Goal: Information Seeking & Learning: Learn about a topic

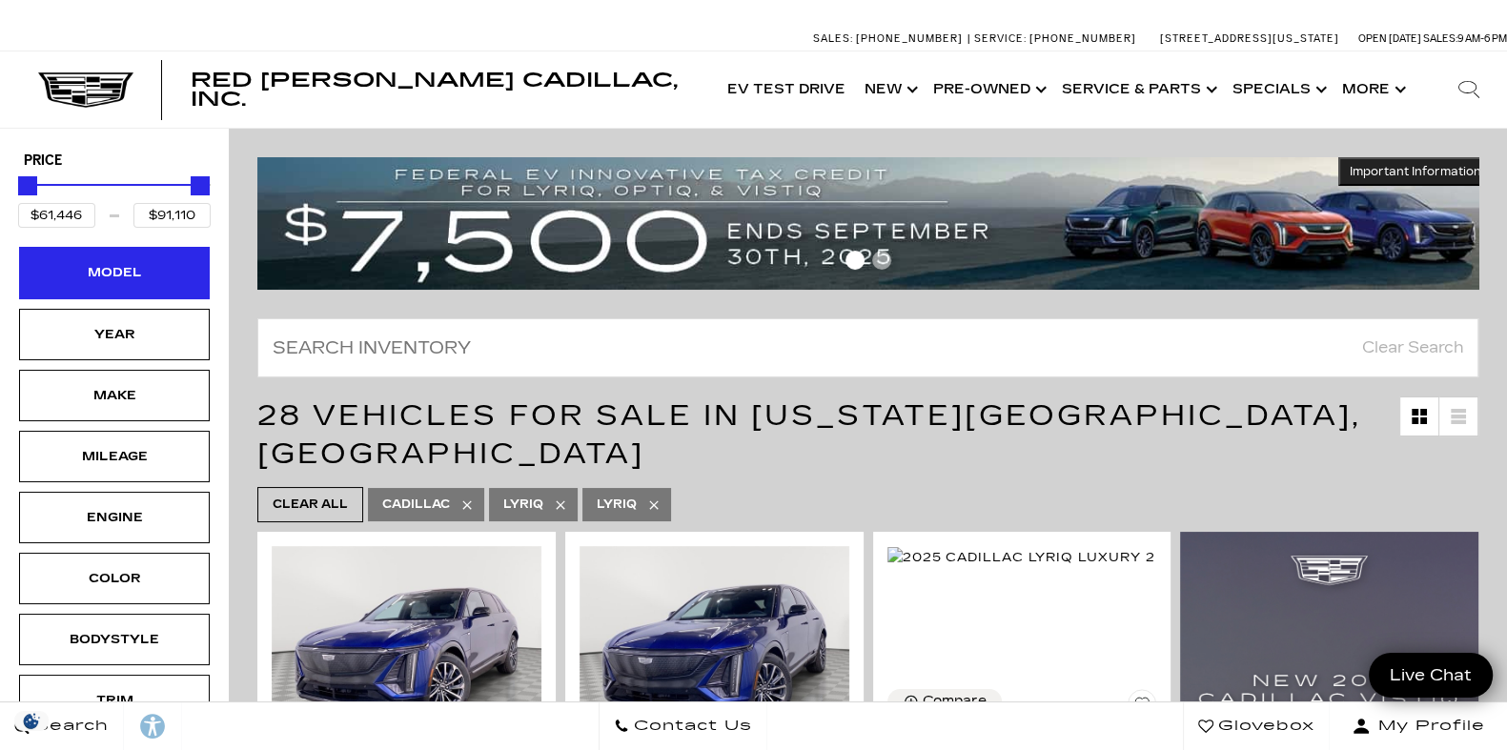
click at [121, 267] on div "Model" at bounding box center [114, 272] width 95 height 21
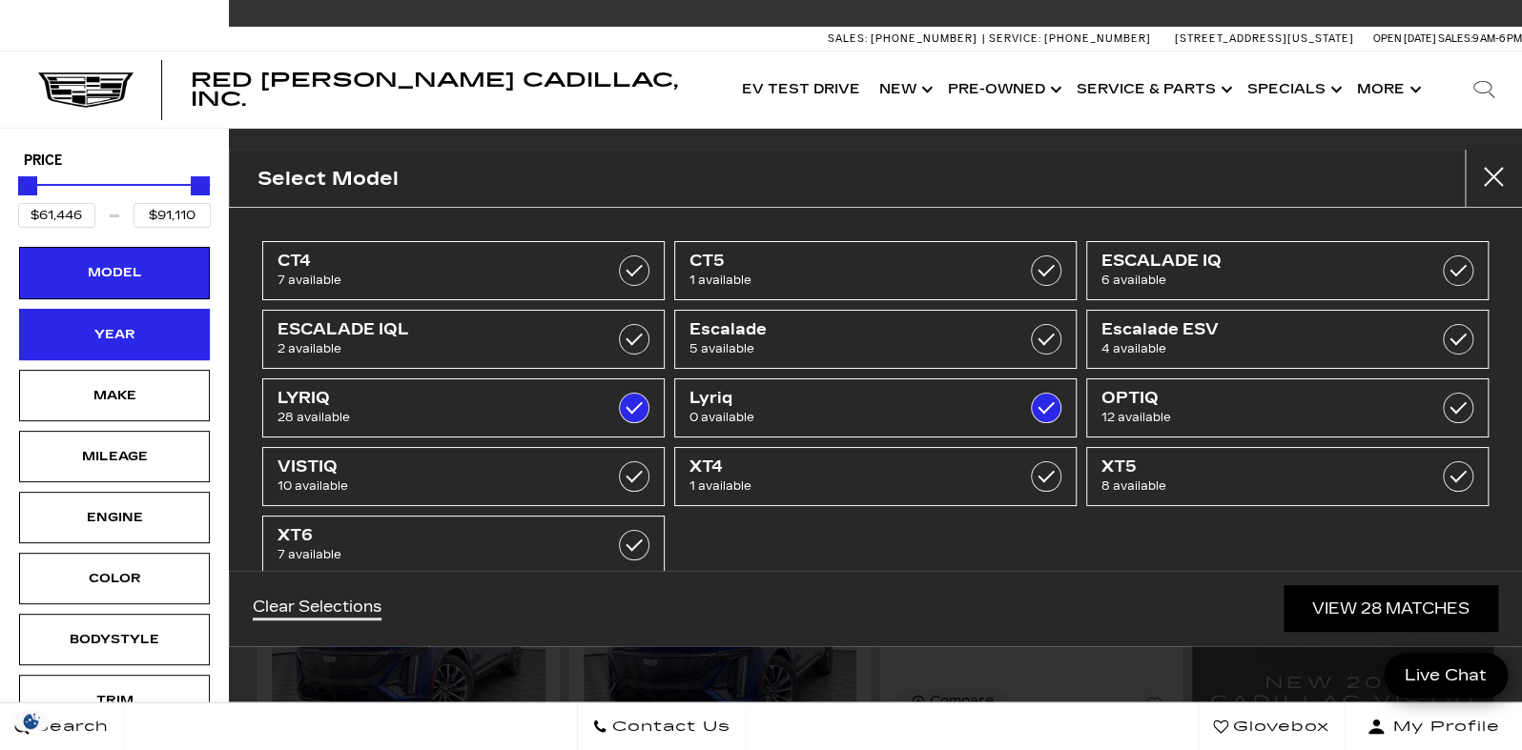
click at [135, 327] on div "Year" at bounding box center [114, 334] width 95 height 21
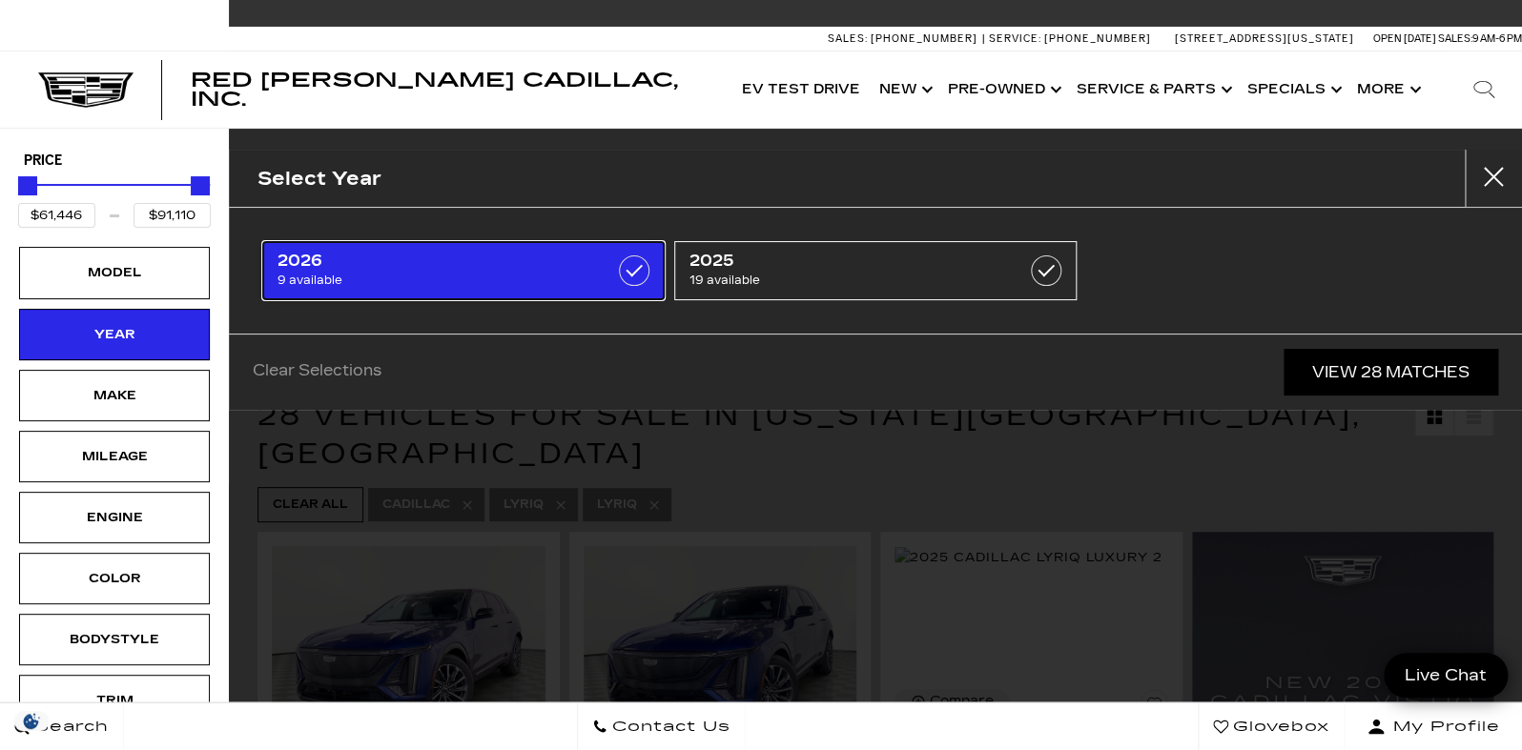
click at [293, 259] on span "2026" at bounding box center [435, 261] width 317 height 19
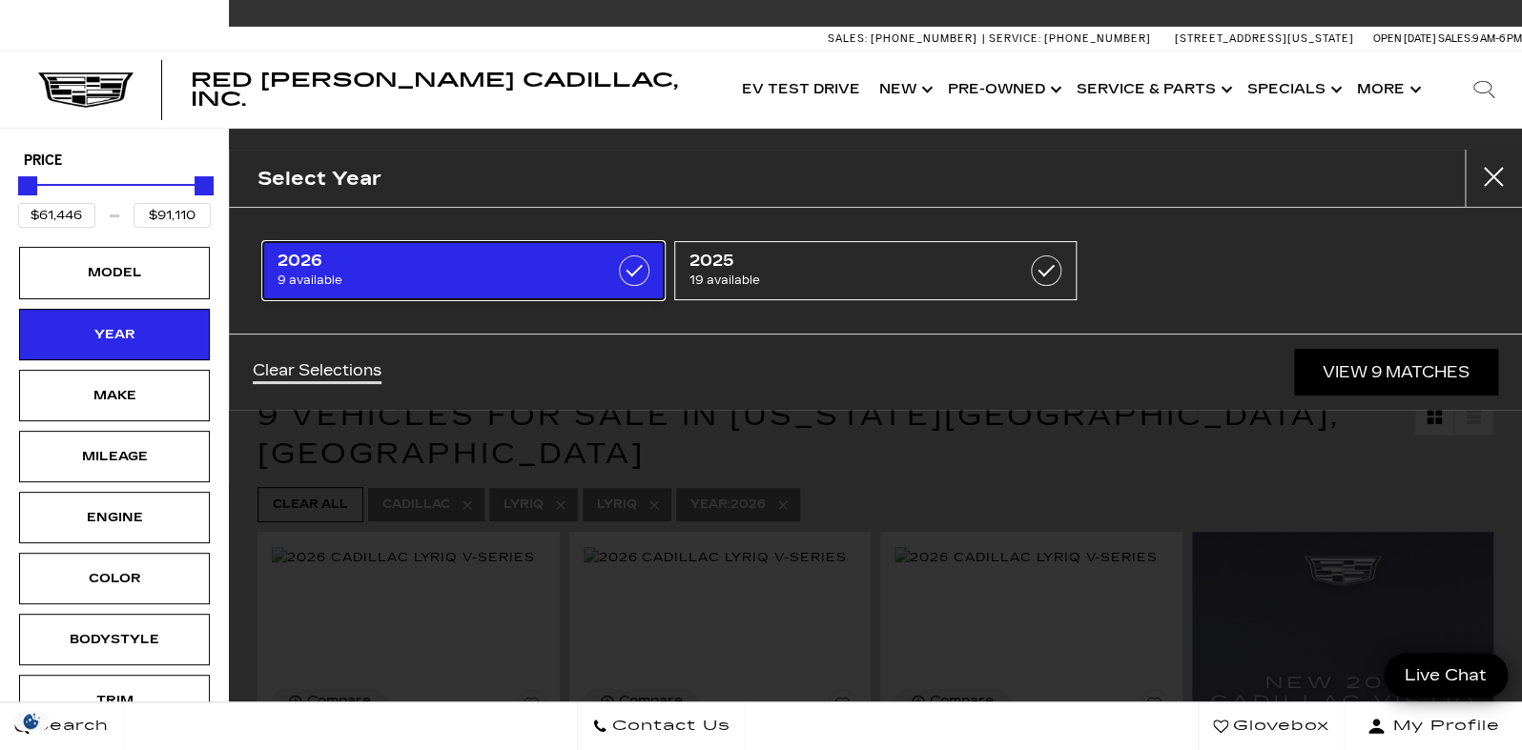
type input "$81,285"
checkbox input "true"
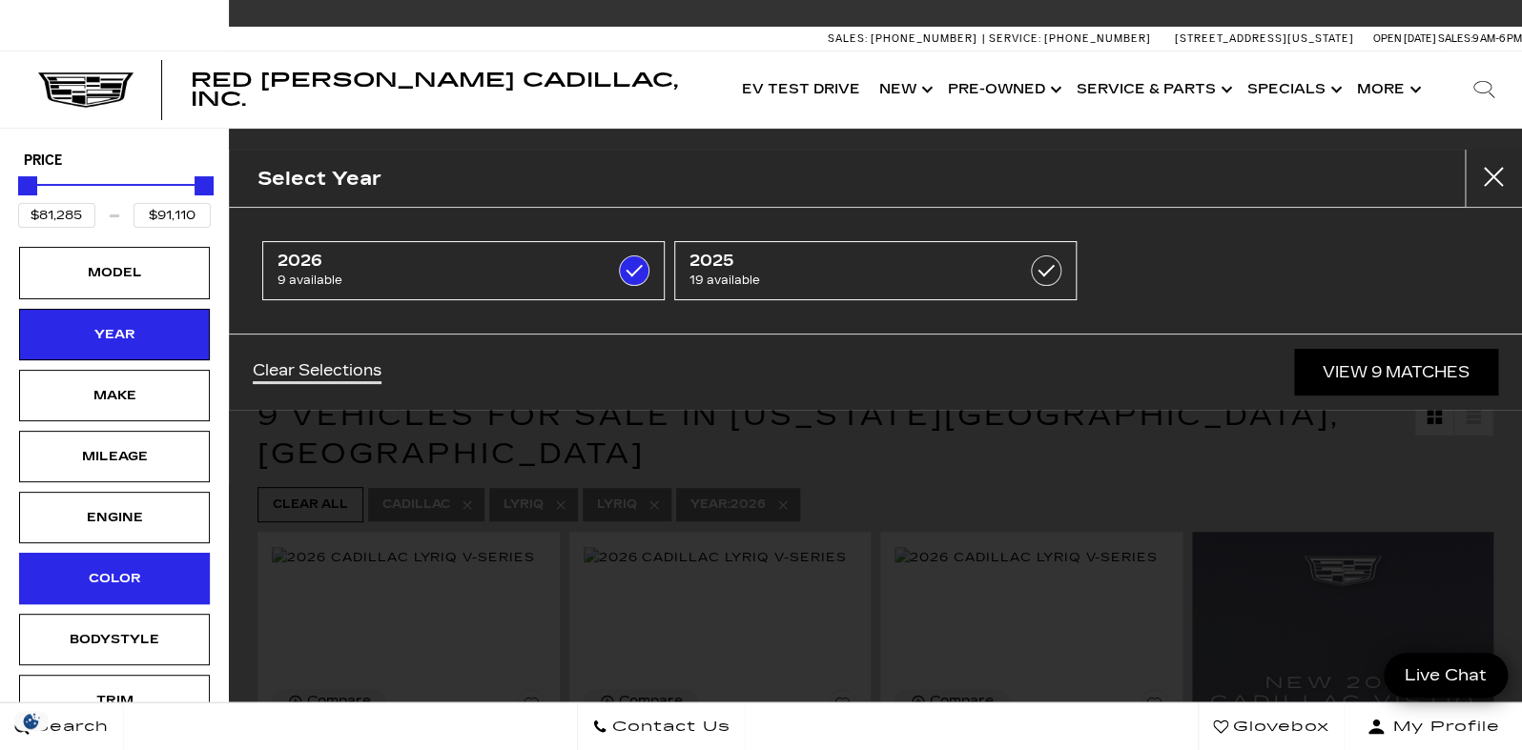
click at [121, 572] on div "Color" at bounding box center [114, 578] width 95 height 21
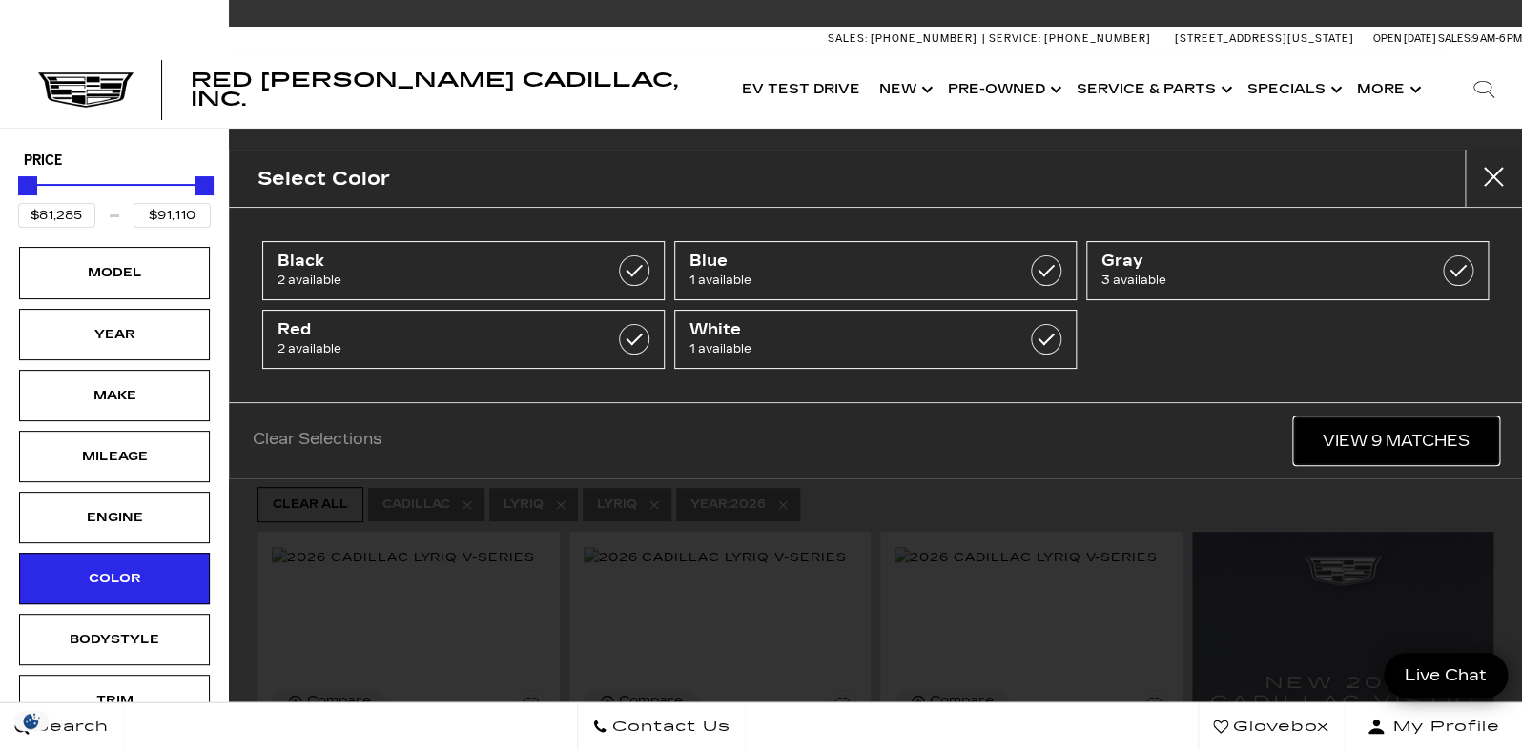
click at [1380, 435] on link "View 9 Matches" at bounding box center [1396, 441] width 204 height 47
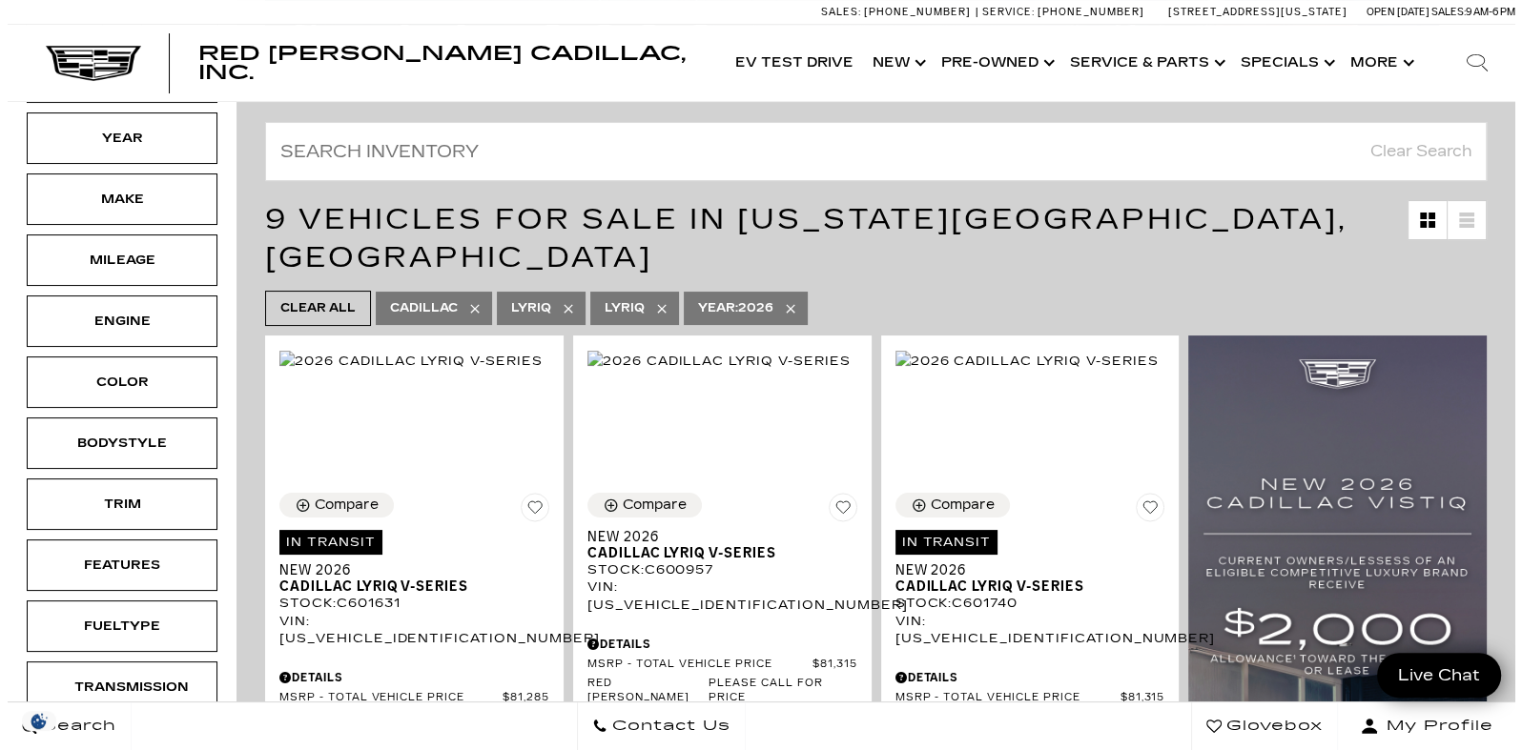
scroll to position [174, 0]
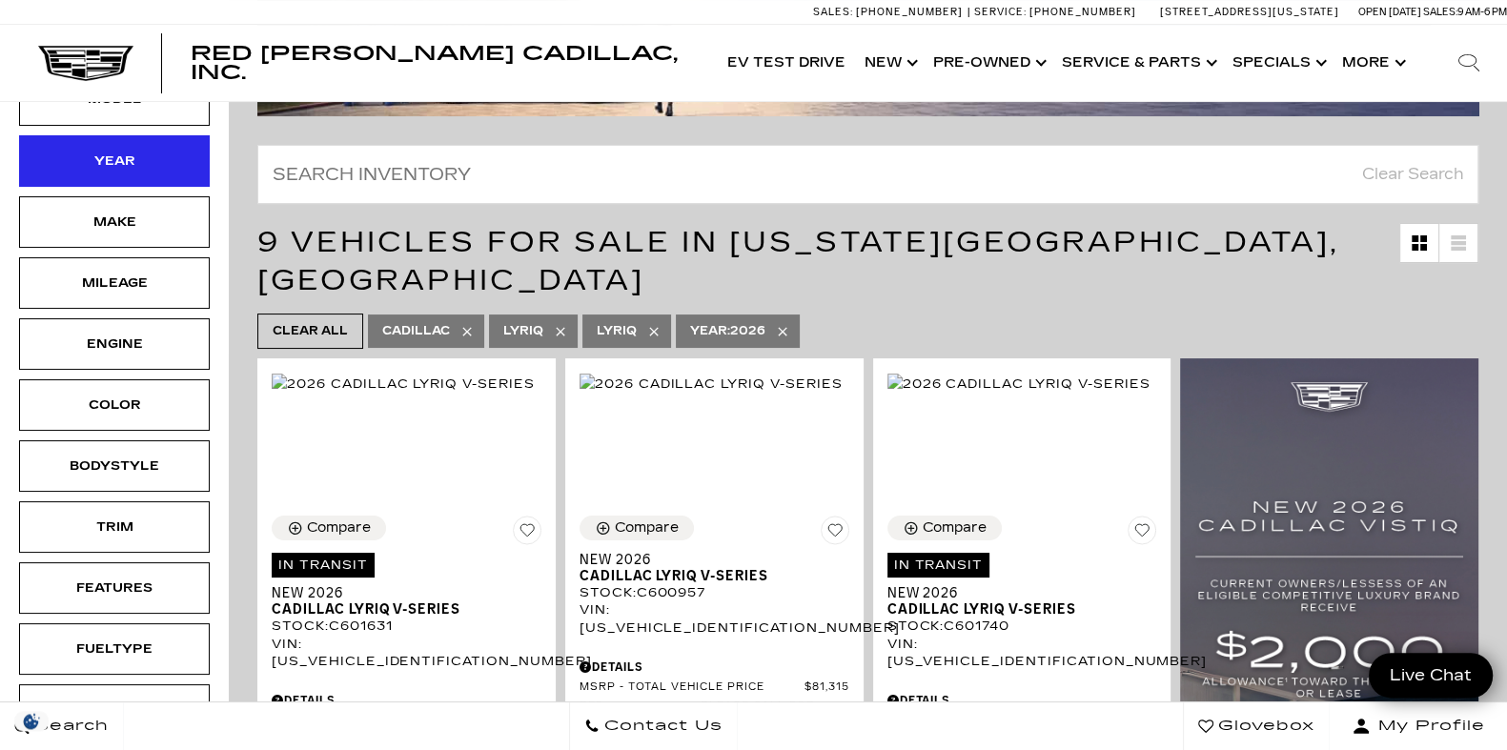
click at [118, 151] on div "Year" at bounding box center [114, 161] width 95 height 21
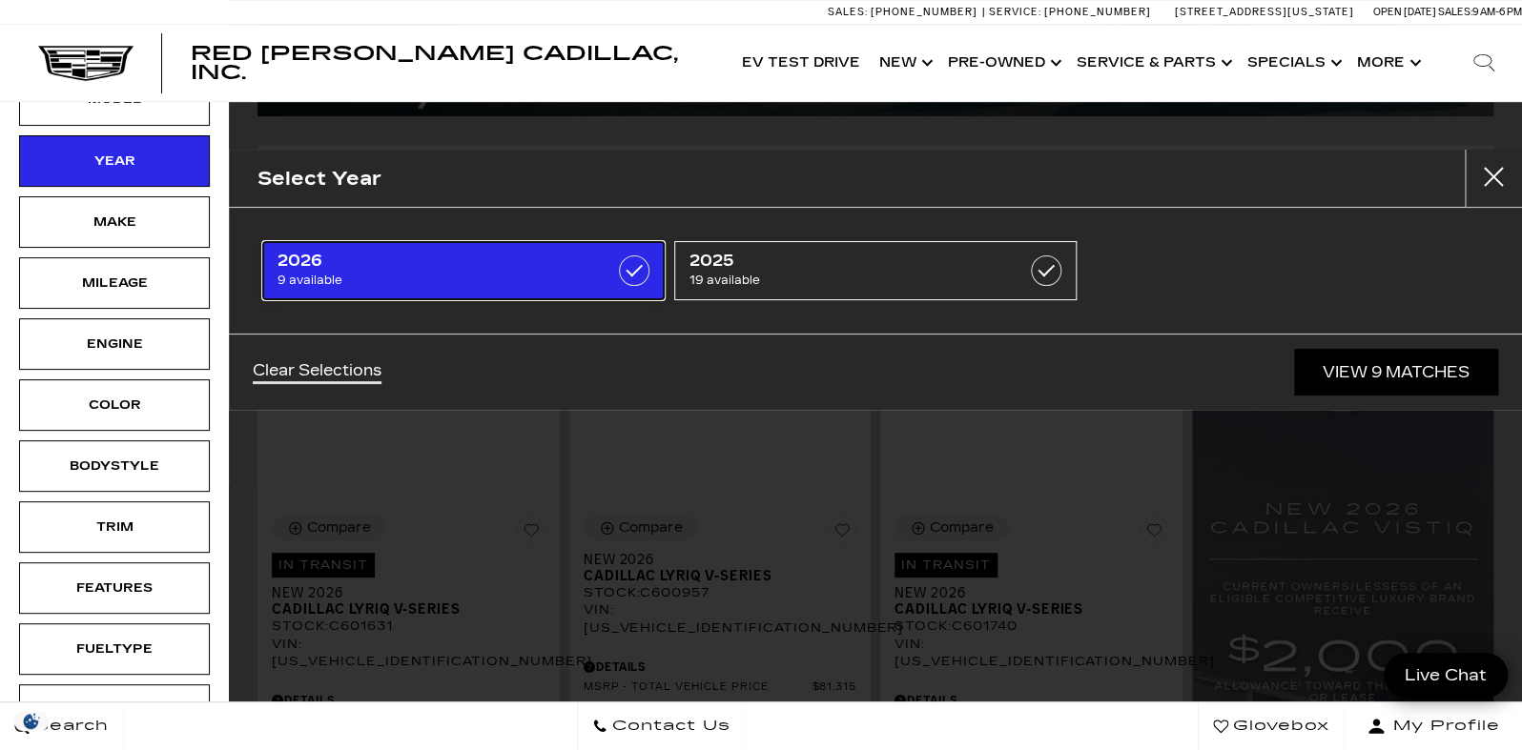
click at [630, 270] on label at bounding box center [634, 271] width 31 height 31
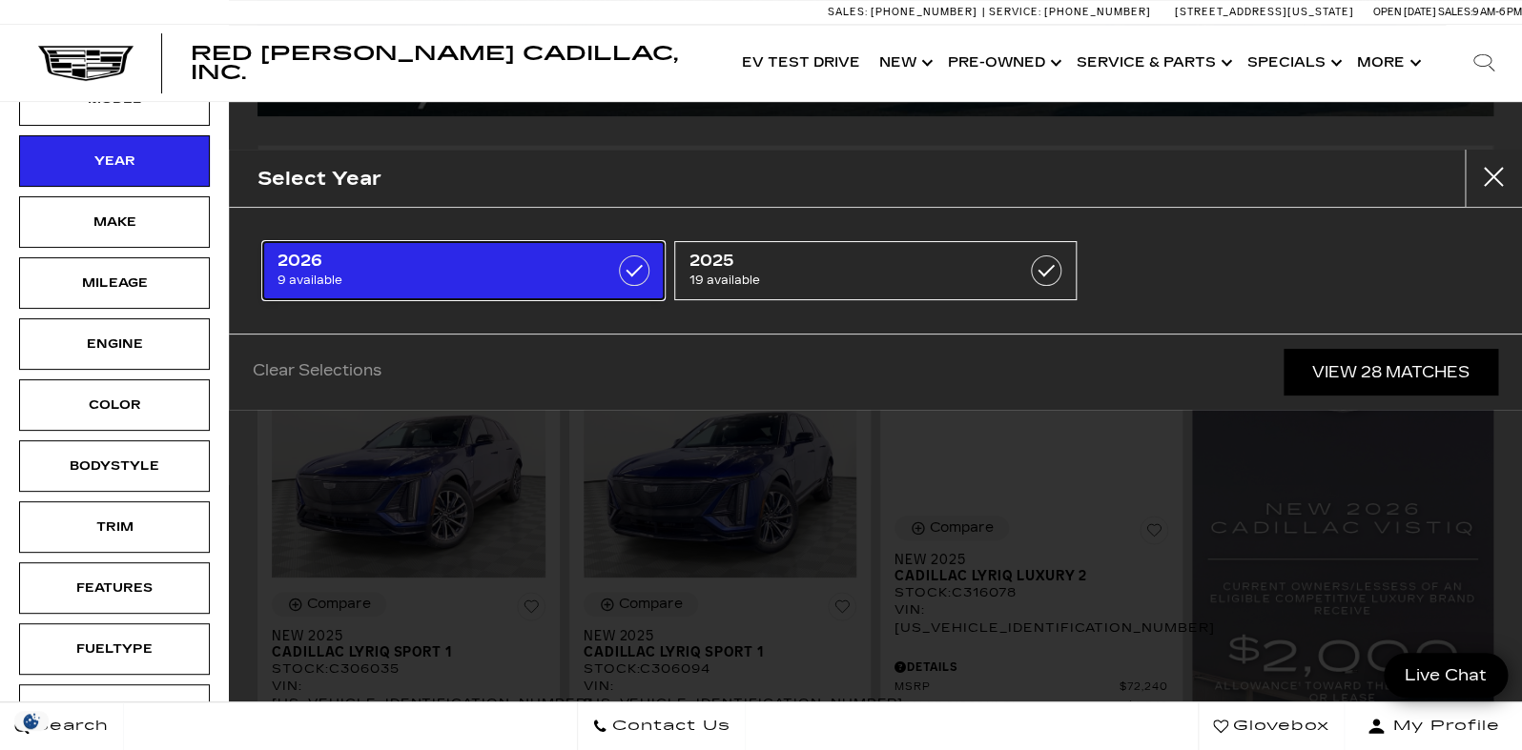
type input "$61,446"
checkbox input "false"
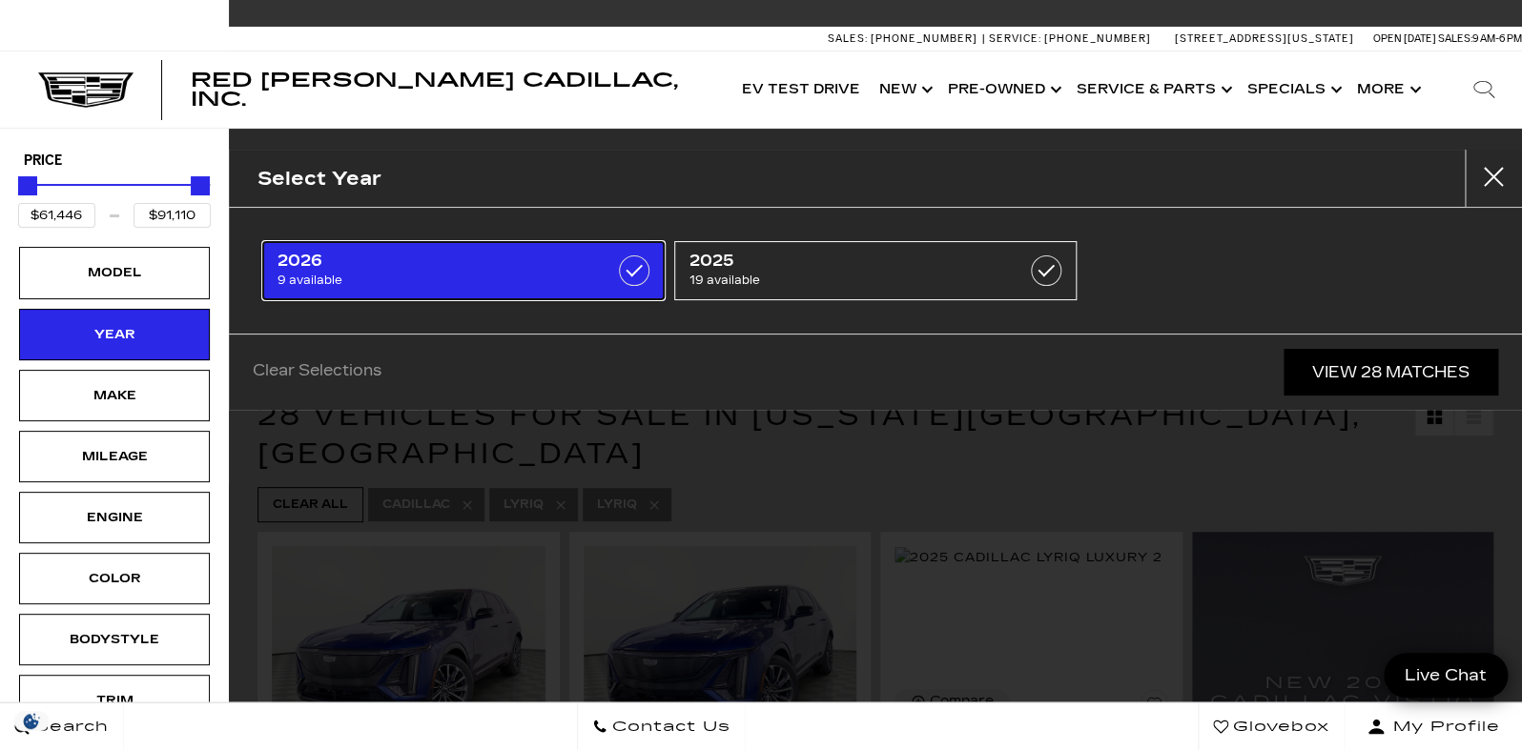
click at [644, 265] on label at bounding box center [634, 271] width 31 height 31
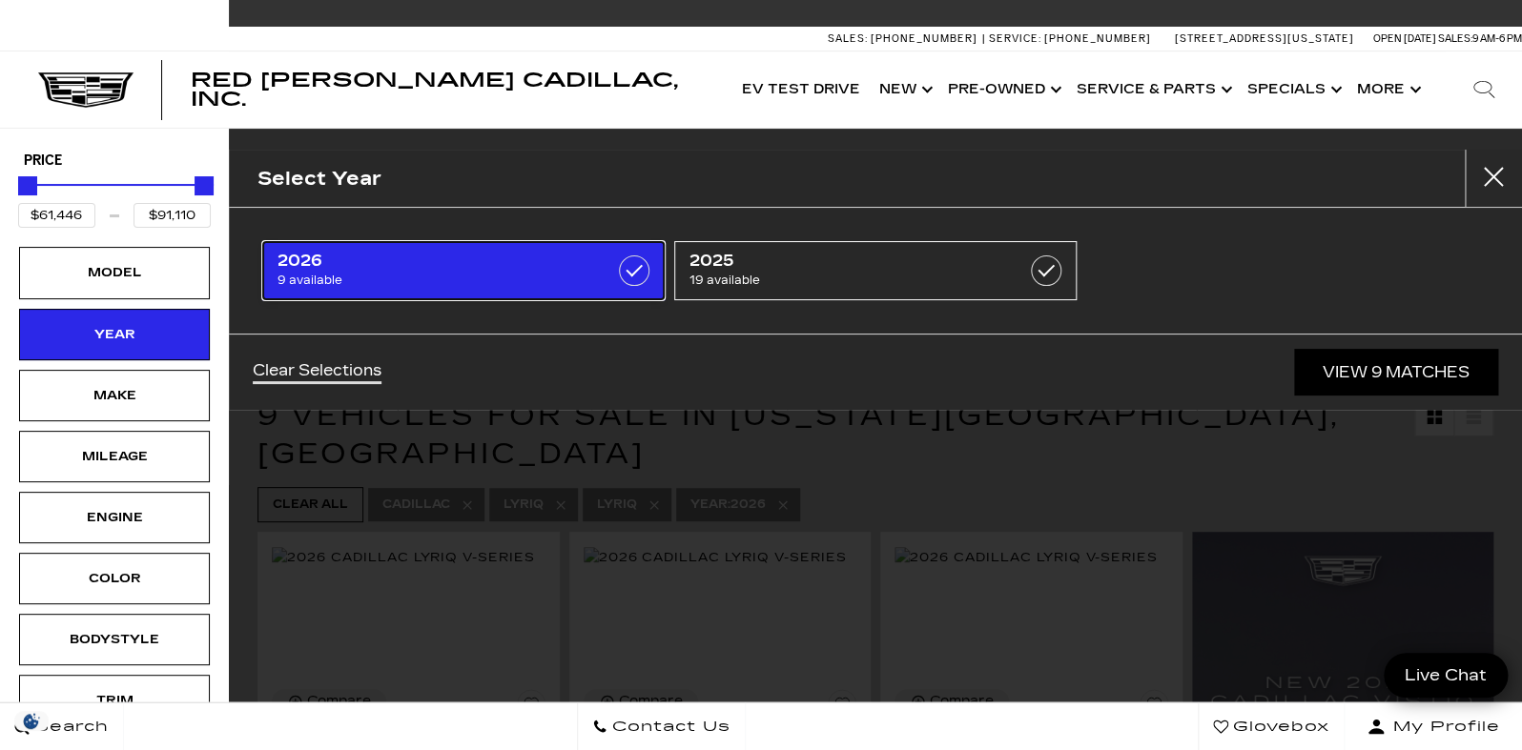
type input "$81,285"
checkbox input "true"
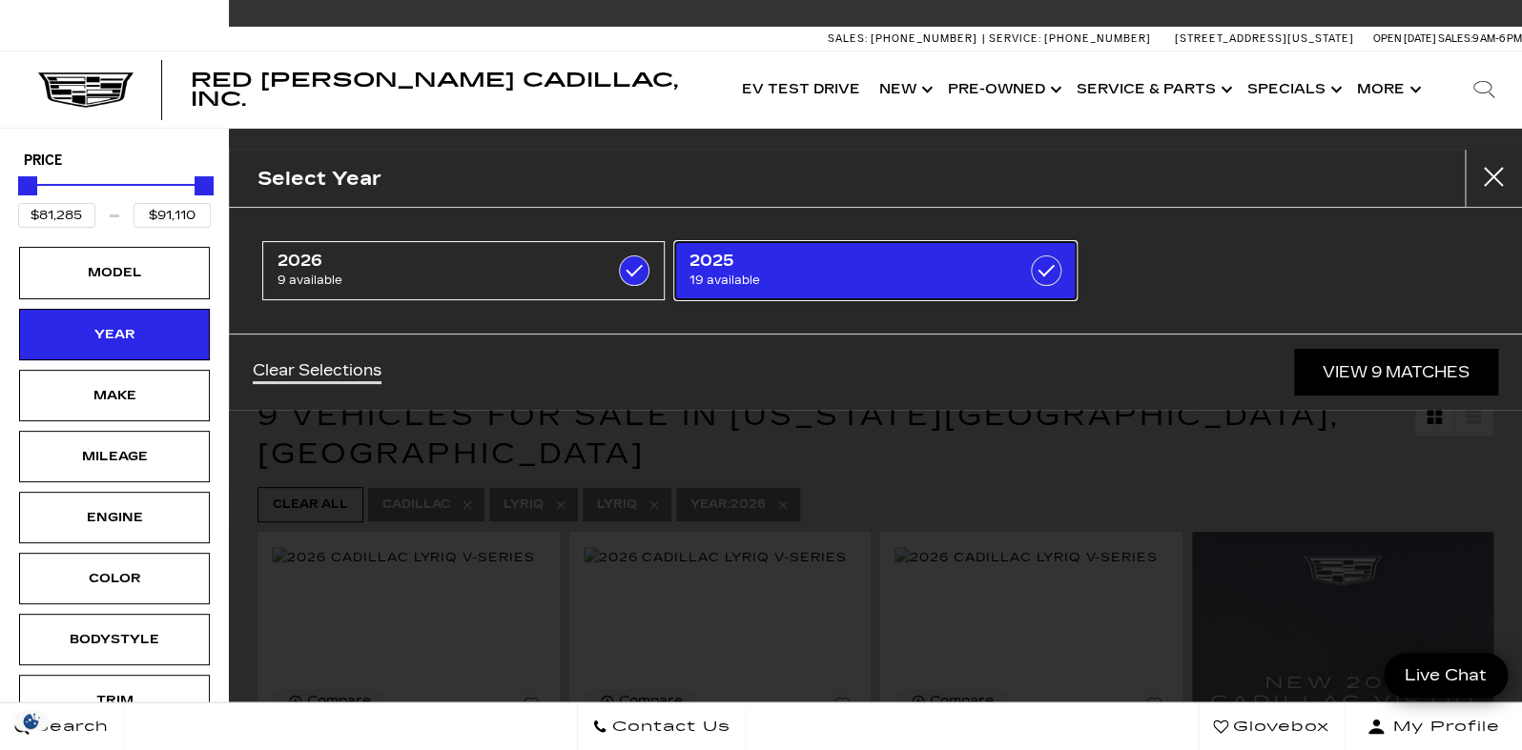
click at [719, 264] on span "2025" at bounding box center [847, 261] width 317 height 19
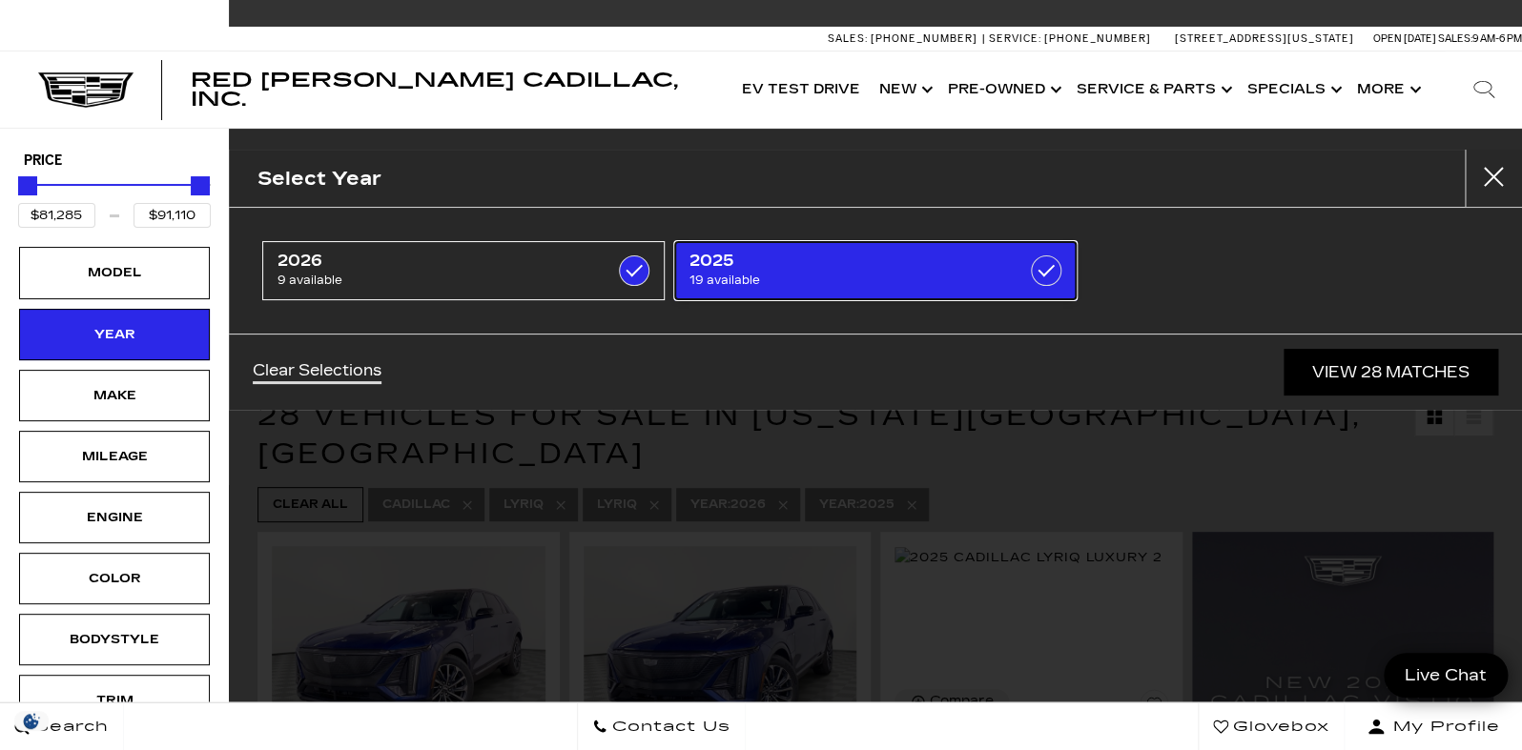
type input "$61,446"
checkbox input "true"
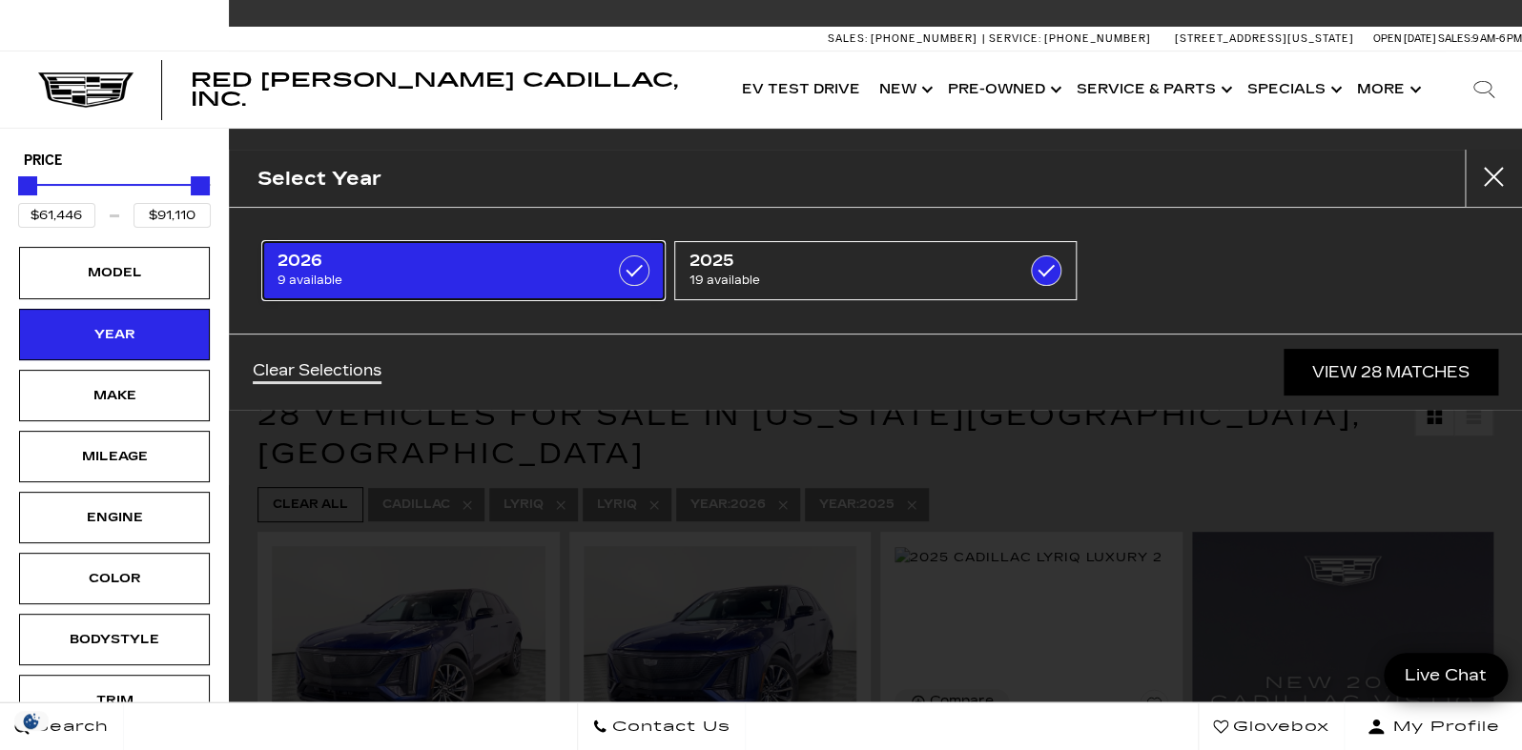
click at [611, 262] on link "2026 9 available" at bounding box center [463, 270] width 402 height 59
type input "$80,019"
checkbox input "false"
click at [634, 265] on label at bounding box center [634, 271] width 31 height 31
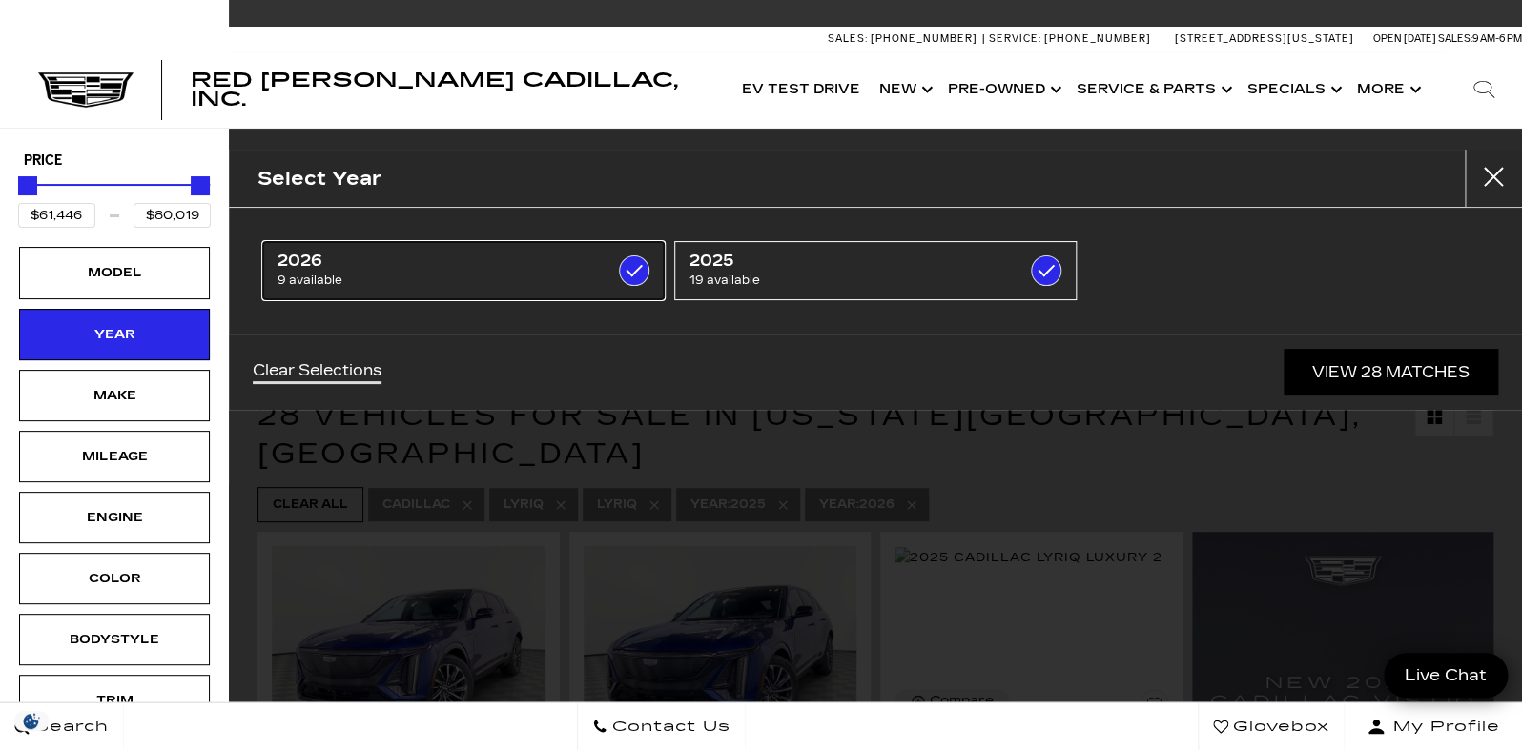
type input "$91,110"
click at [352, 360] on div "Clear Selections View 28 Matches" at bounding box center [875, 372] width 1293 height 76
click at [343, 367] on link "Clear Selections" at bounding box center [317, 372] width 129 height 23
checkbox input "false"
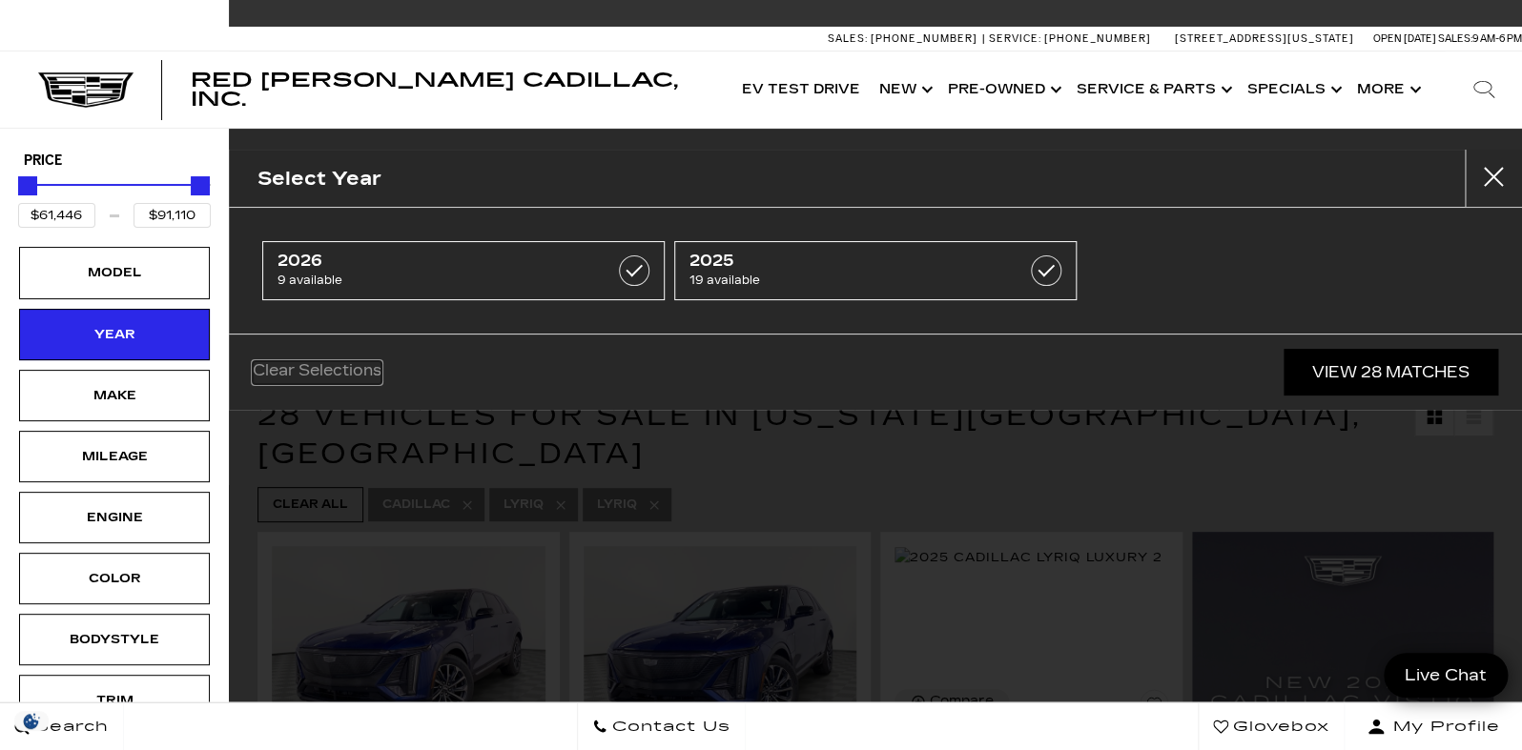
click at [349, 375] on link "Clear Selections" at bounding box center [317, 372] width 129 height 23
click at [122, 333] on div "Year" at bounding box center [114, 334] width 95 height 21
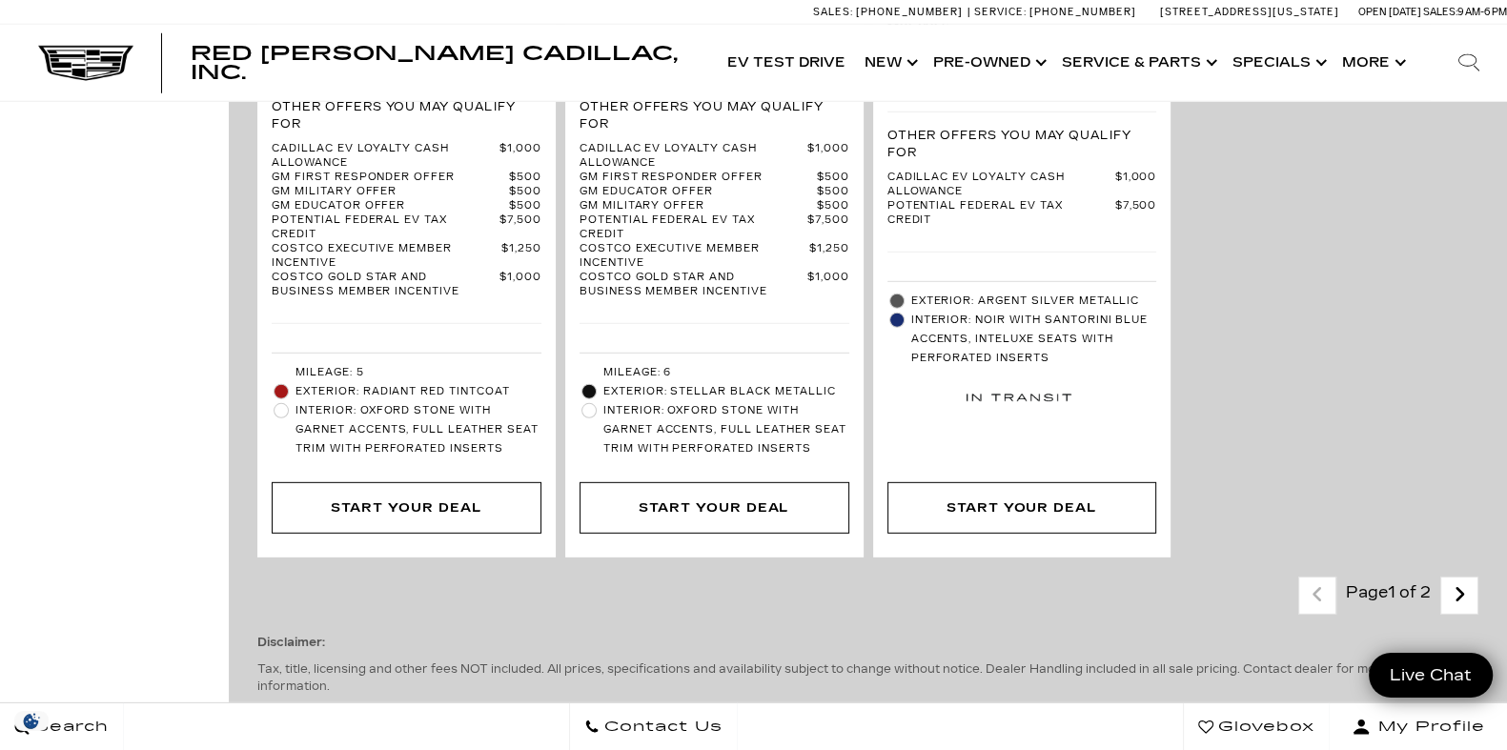
scroll to position [5949, 0]
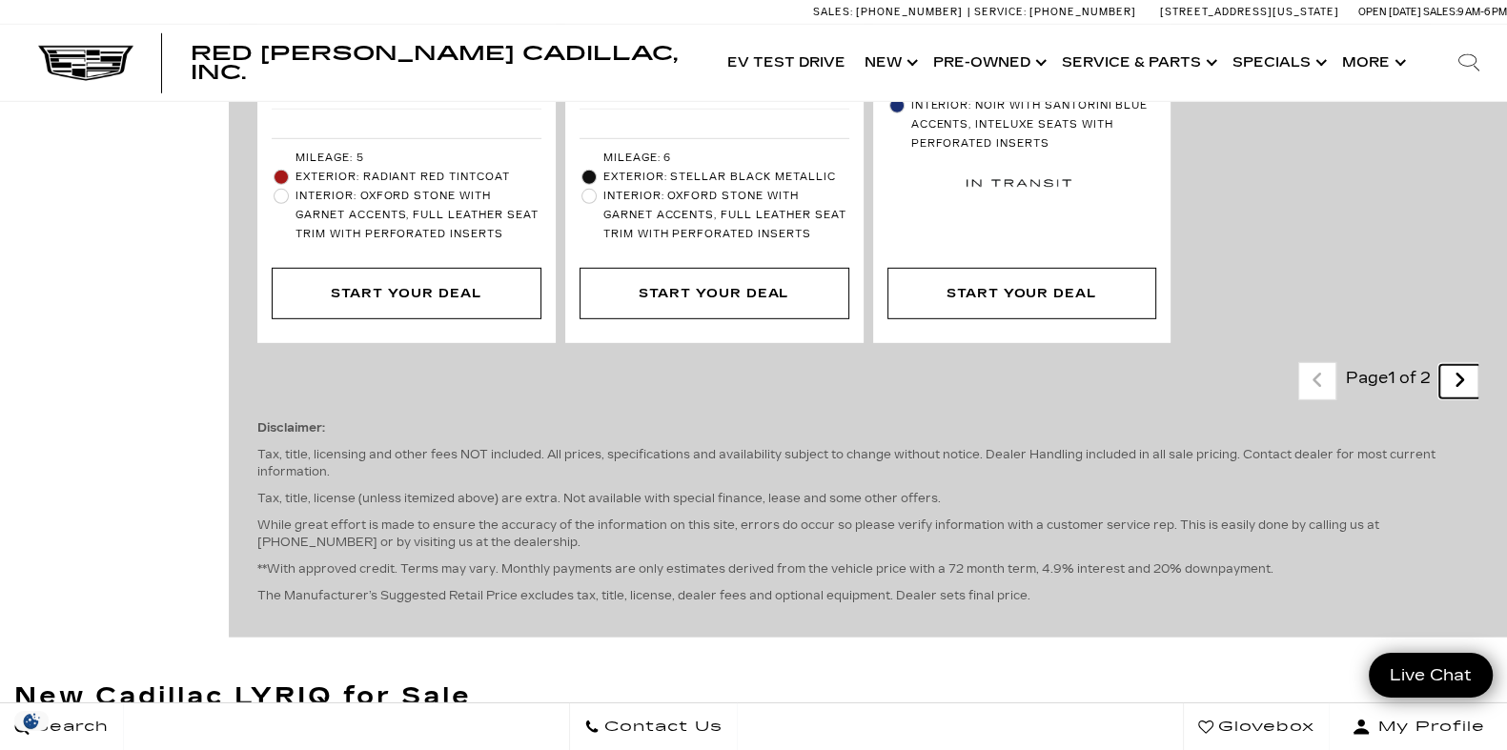
click at [1466, 365] on icon "next page" at bounding box center [1460, 380] width 12 height 31
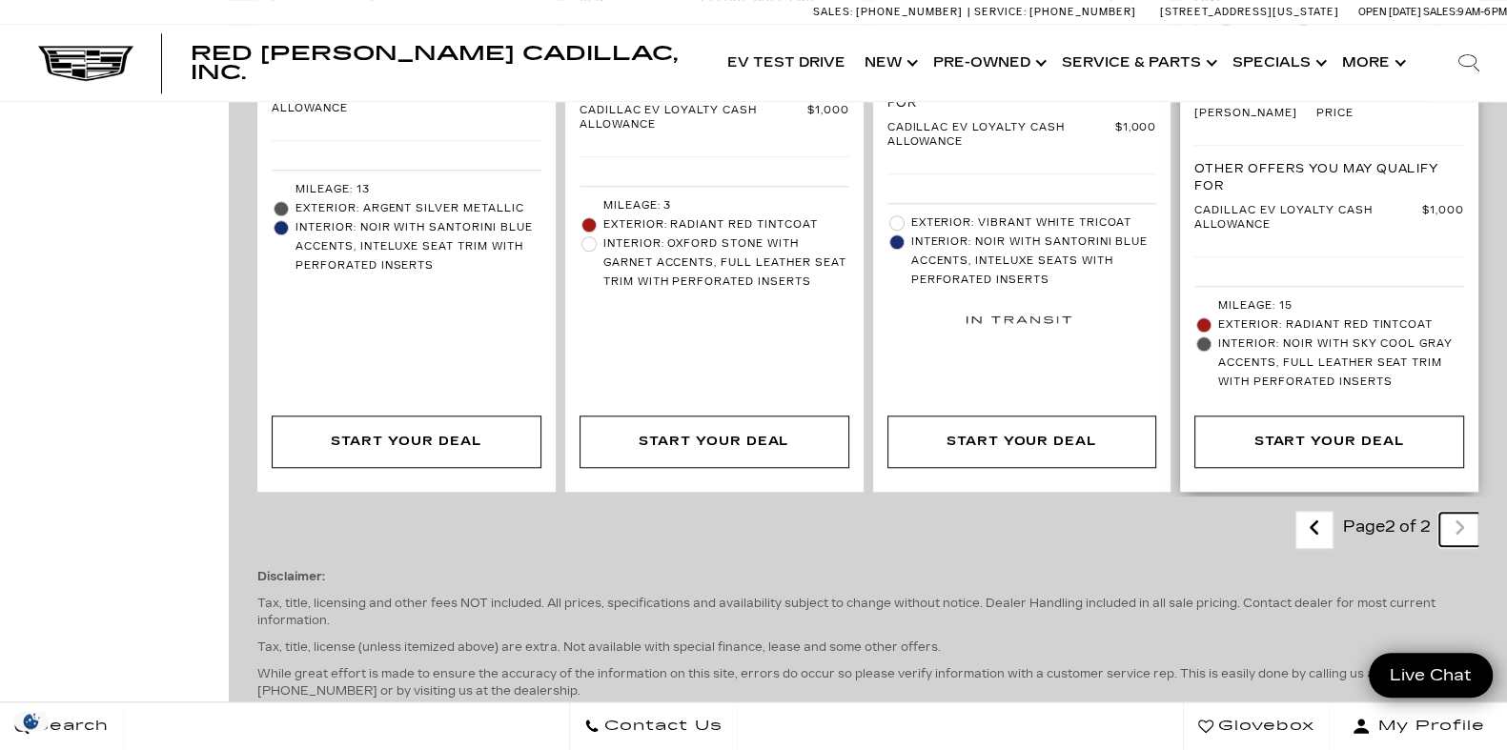
scroll to position [1983, 0]
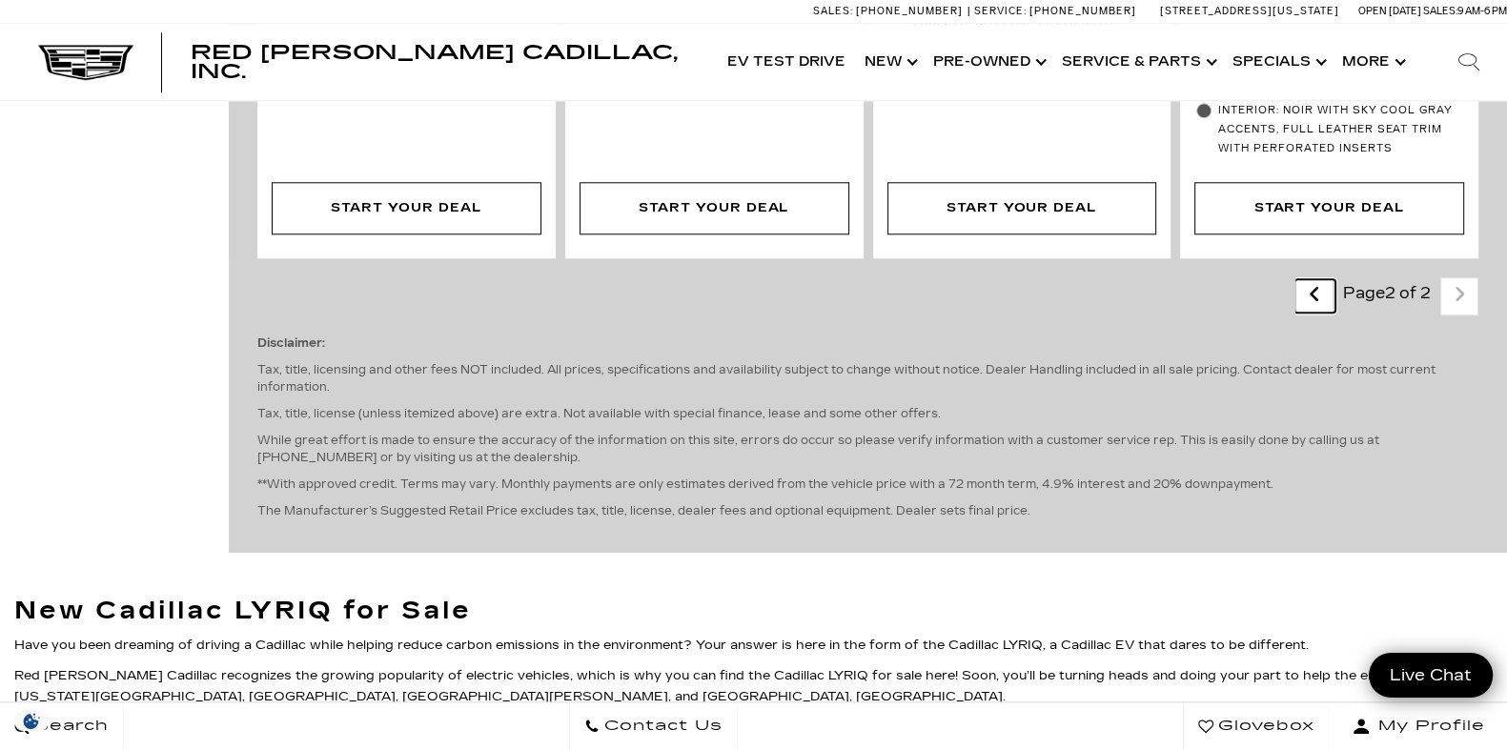
click at [1336, 279] on link "Last - Page" at bounding box center [1315, 295] width 41 height 33
